Goal: Use online tool/utility

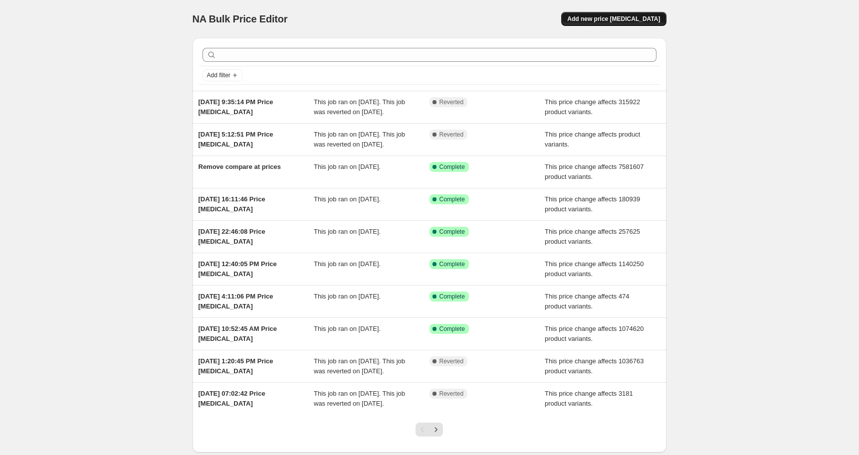
click at [602, 20] on span "Add new price [MEDICAL_DATA]" at bounding box center [613, 19] width 93 height 8
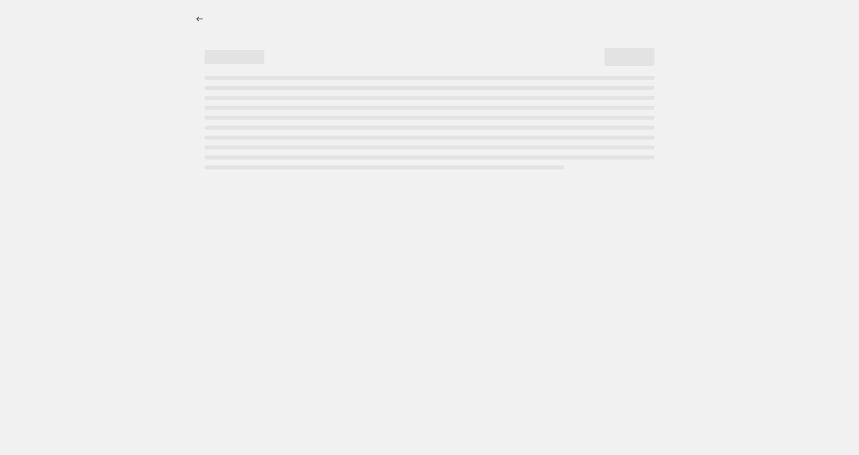
select select "percentage"
